Goal: Check status: Check status

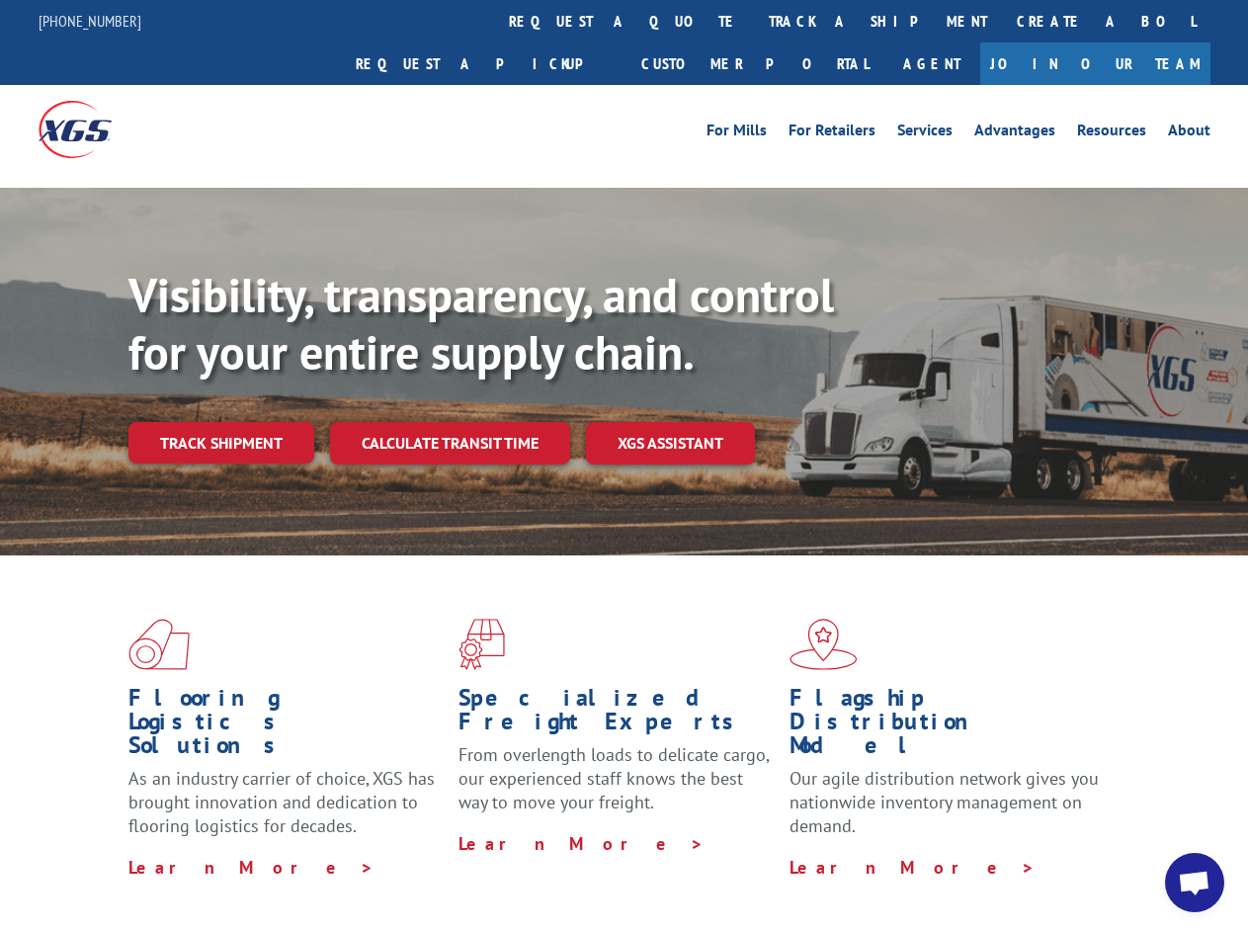
click at [624, 465] on div "Visibility, transparency, and control for your entire supply chain. Track shipm…" at bounding box center [688, 405] width 1120 height 276
click at [754, 21] on link "track a shipment" at bounding box center [878, 21] width 248 height 42
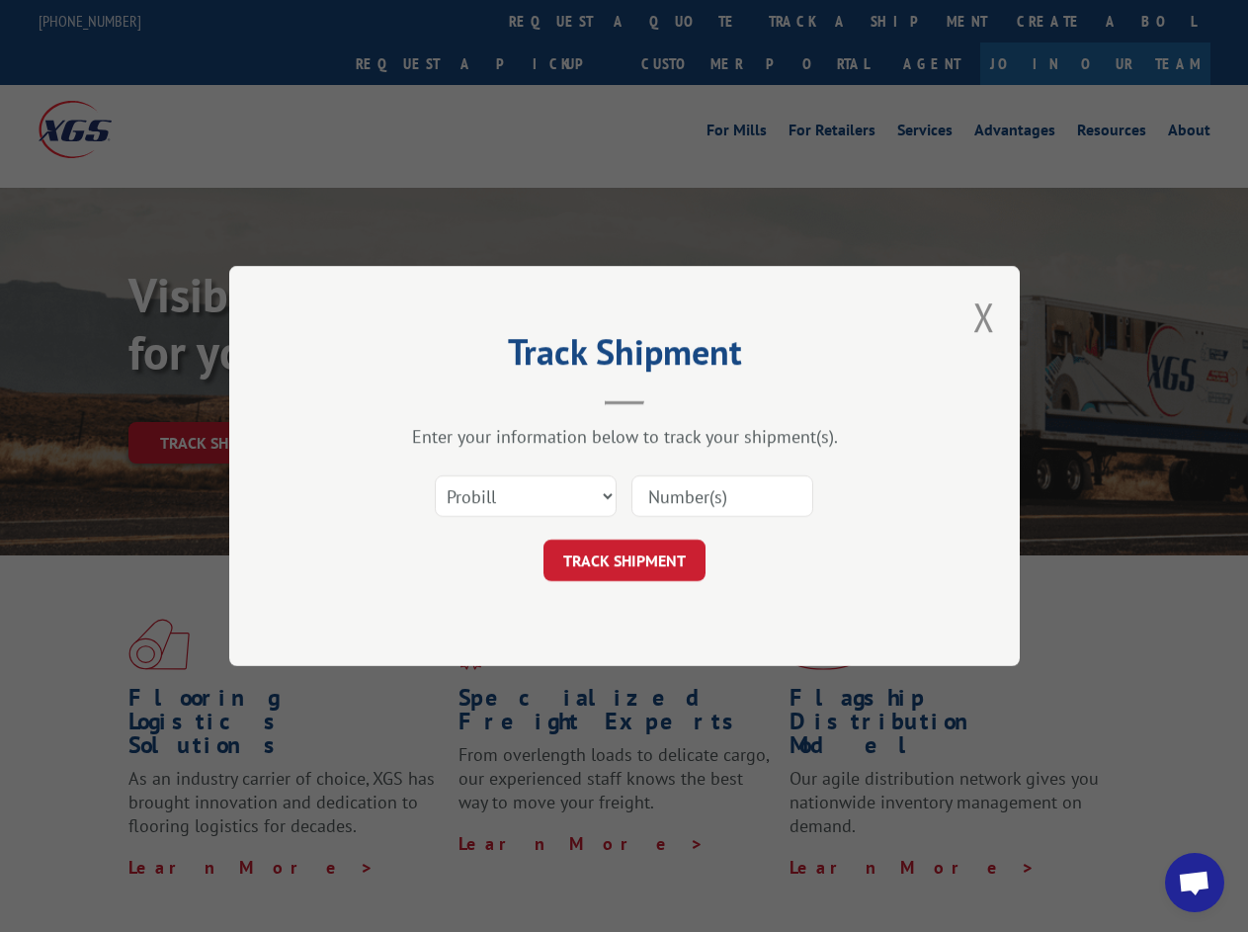
click at [690, 21] on div "Track Shipment Enter your information below to track your shipment(s). Select c…" at bounding box center [624, 466] width 1248 height 932
click at [813, 21] on div "Track Shipment Enter your information below to track your shipment(s). Select c…" at bounding box center [624, 466] width 1248 height 932
click at [220, 399] on div "Track Shipment Enter your information below to track your shipment(s). Select c…" at bounding box center [624, 466] width 1248 height 932
click at [449, 399] on header "Track Shipment" at bounding box center [624, 371] width 593 height 67
click at [671, 399] on header "Track Shipment" at bounding box center [624, 371] width 593 height 67
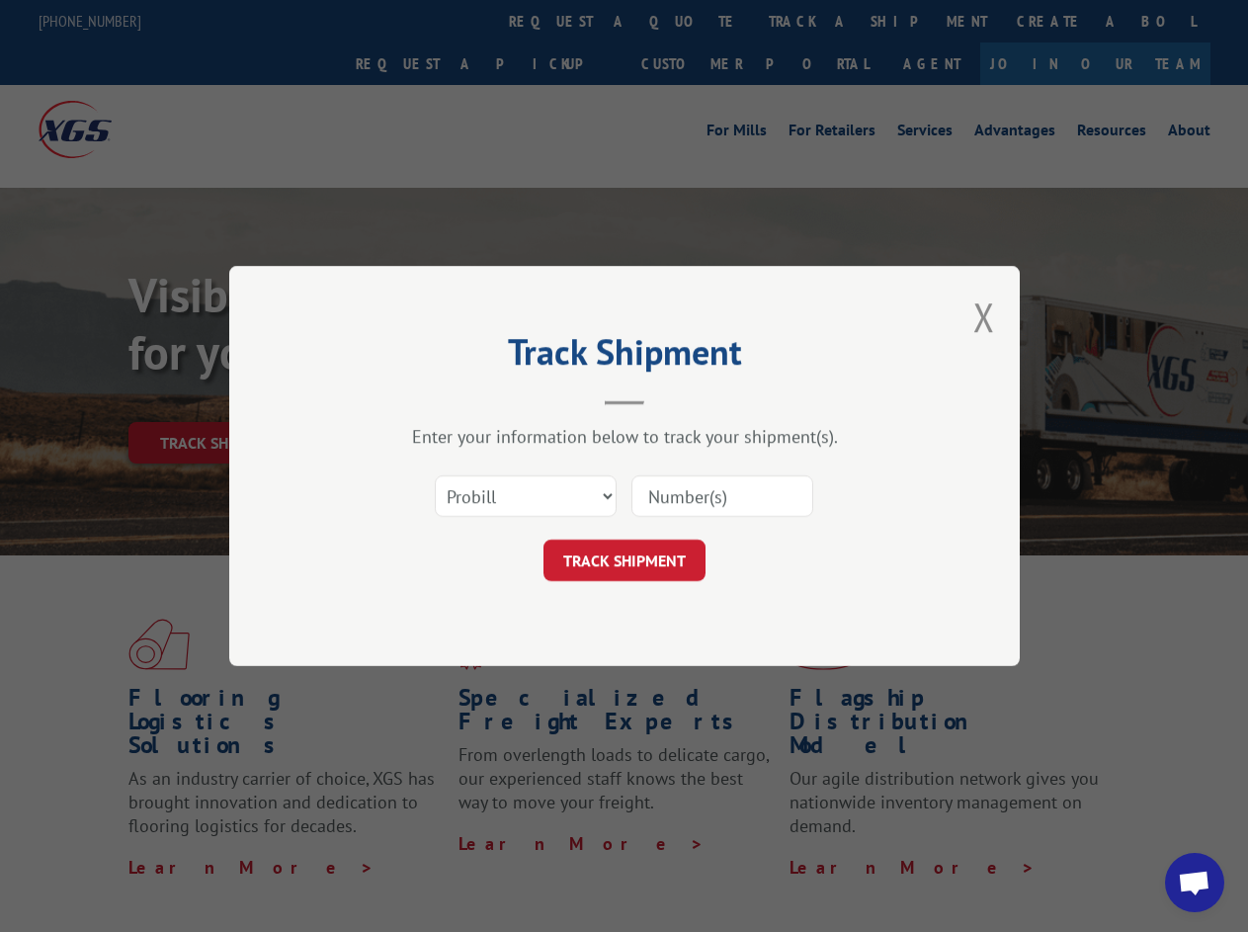
click at [1195, 883] on span "Open chat" at bounding box center [1194, 885] width 33 height 28
